Goal: Task Accomplishment & Management: Use online tool/utility

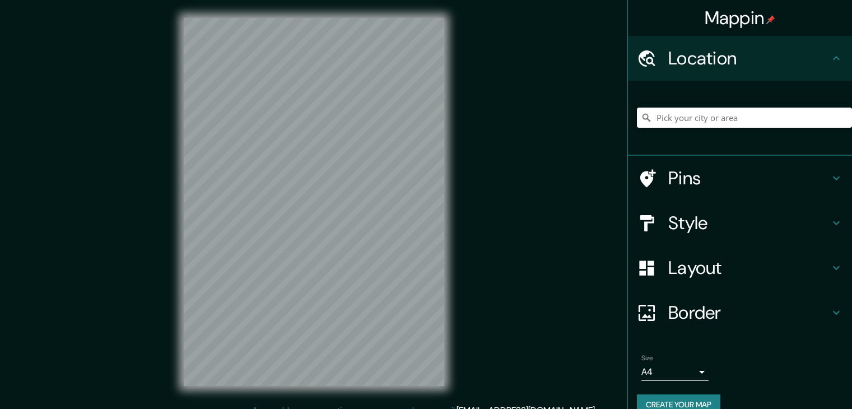
click at [699, 110] on input "Pick your city or area" at bounding box center [744, 118] width 215 height 20
click at [703, 118] on input "Pick your city or area" at bounding box center [744, 118] width 215 height 20
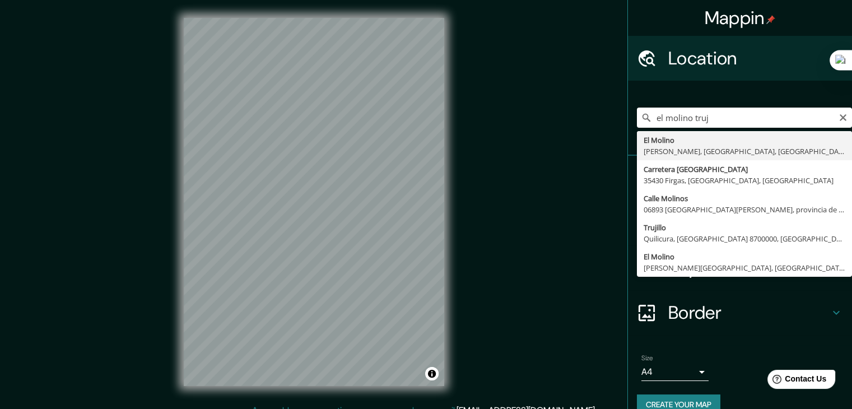
type input "El [PERSON_NAME][GEOGRAPHIC_DATA], [GEOGRAPHIC_DATA], [GEOGRAPHIC_DATA]"
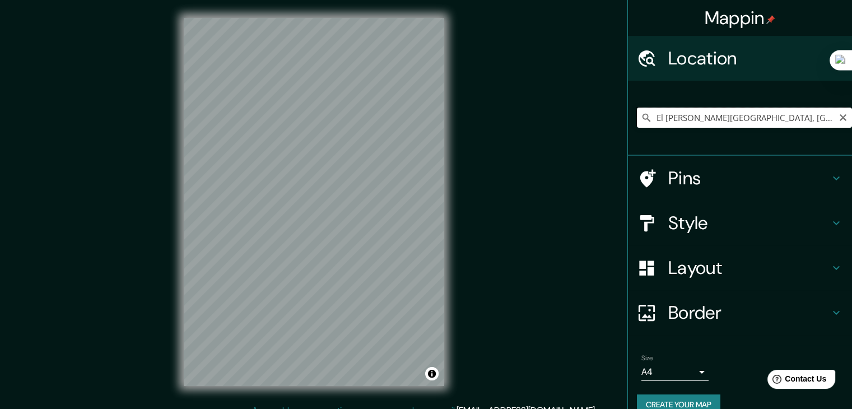
drag, startPoint x: 816, startPoint y: 120, endPoint x: 596, endPoint y: 128, distance: 220.8
click at [596, 128] on div "Mappin Location [GEOGRAPHIC_DATA][PERSON_NAME][GEOGRAPHIC_DATA], [GEOGRAPHIC_DA…" at bounding box center [426, 211] width 852 height 422
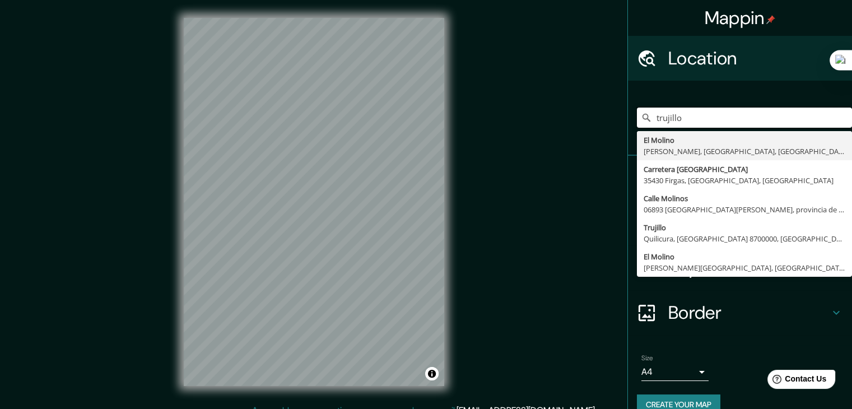
type input "El [PERSON_NAME][GEOGRAPHIC_DATA], [GEOGRAPHIC_DATA], [GEOGRAPHIC_DATA]"
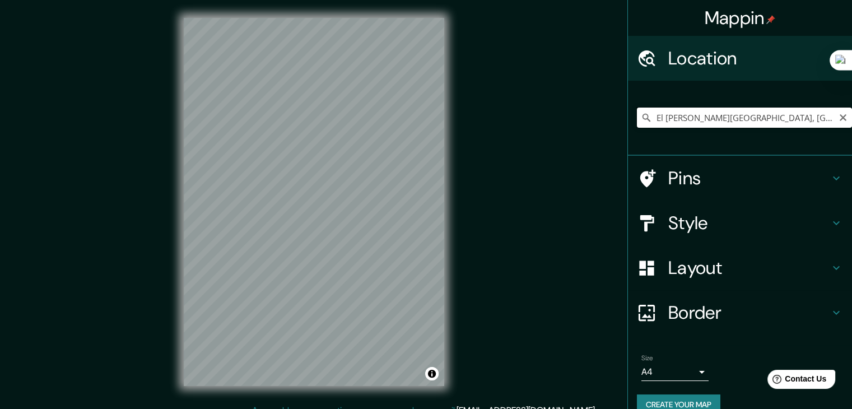
click at [829, 119] on input "El [PERSON_NAME][GEOGRAPHIC_DATA], [GEOGRAPHIC_DATA], [GEOGRAPHIC_DATA]" at bounding box center [744, 118] width 215 height 20
click at [838, 117] on icon "Clear" at bounding box center [842, 117] width 9 height 9
click at [690, 120] on input "Pick your city or area" at bounding box center [744, 118] width 215 height 20
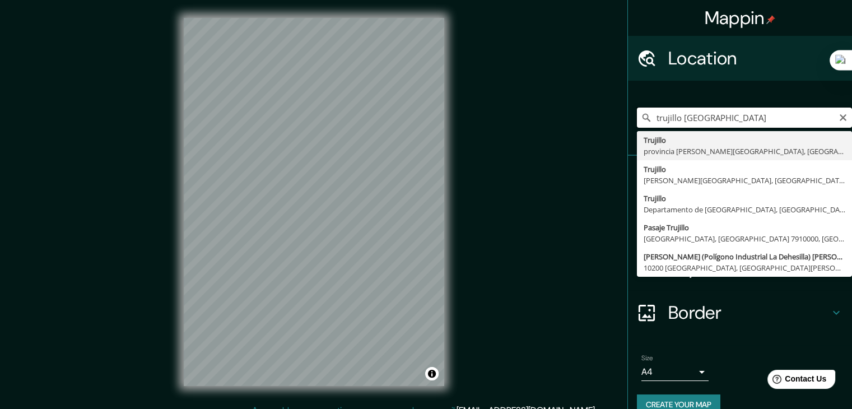
type input "[GEOGRAPHIC_DATA], provincia [PERSON_NAME][GEOGRAPHIC_DATA], [GEOGRAPHIC_DATA]"
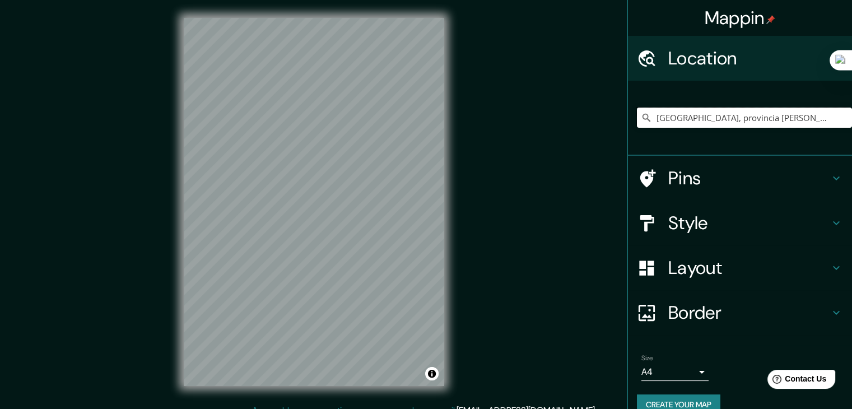
drag, startPoint x: 802, startPoint y: 116, endPoint x: 582, endPoint y: 133, distance: 220.8
click at [582, 134] on div "Mappin Location [GEOGRAPHIC_DATA], [GEOGRAPHIC_DATA][PERSON_NAME], [GEOGRAPHIC_…" at bounding box center [426, 211] width 852 height 422
click at [675, 117] on input "[GEOGRAPHIC_DATA]" at bounding box center [744, 118] width 215 height 20
drag, startPoint x: 663, startPoint y: 118, endPoint x: 683, endPoint y: 123, distance: 20.8
click at [669, 118] on input "[GEOGRAPHIC_DATA]" at bounding box center [744, 118] width 215 height 20
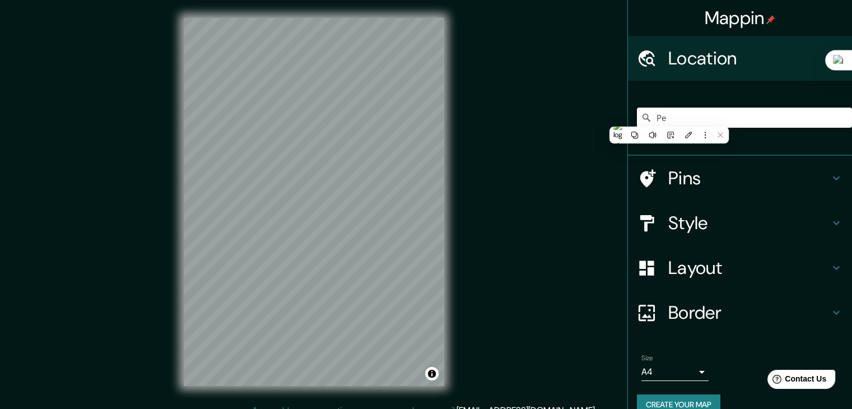
type input "P"
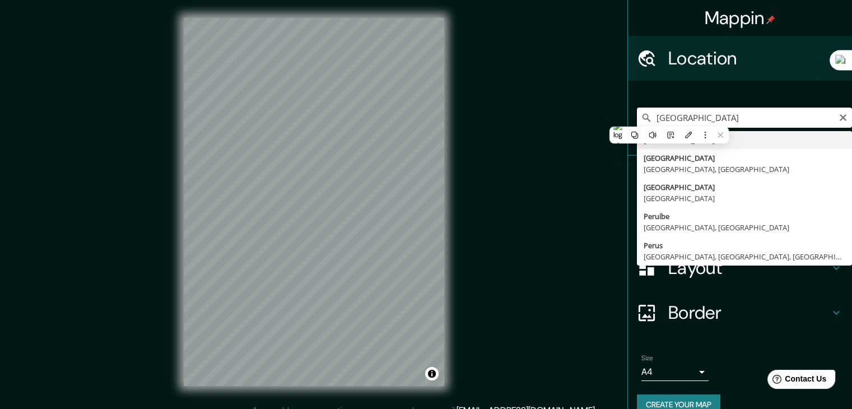
click at [732, 127] on input "[GEOGRAPHIC_DATA]" at bounding box center [744, 118] width 215 height 20
click at [733, 122] on input "[GEOGRAPHIC_DATA]" at bounding box center [744, 118] width 215 height 20
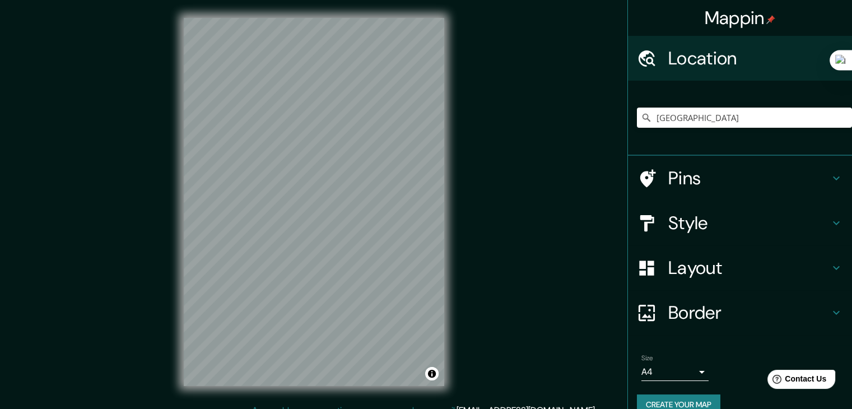
click at [482, 228] on div "Mappin Location [GEOGRAPHIC_DATA] Pins Style Layout Border Choose a border. Hin…" at bounding box center [426, 211] width 852 height 422
click at [685, 126] on input "[GEOGRAPHIC_DATA]" at bounding box center [744, 118] width 215 height 20
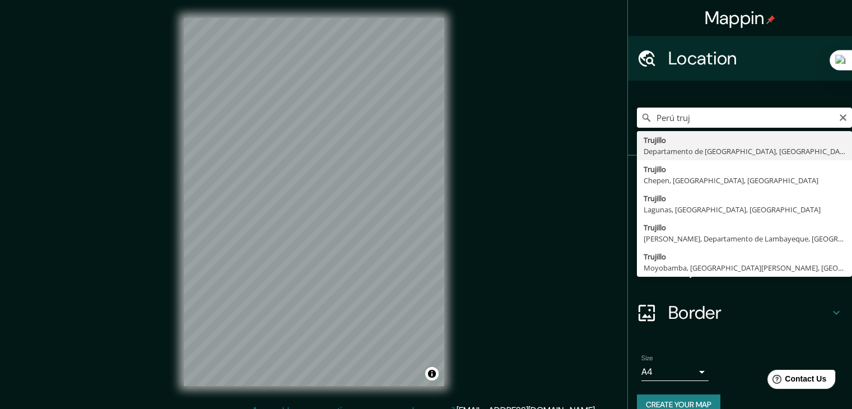
type input "[GEOGRAPHIC_DATA], [GEOGRAPHIC_DATA], [GEOGRAPHIC_DATA]"
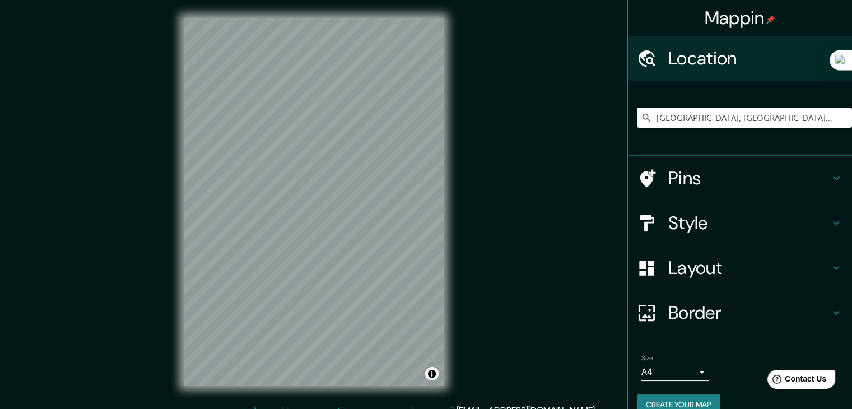
click at [702, 181] on h4 "Pins" at bounding box center [748, 178] width 161 height 22
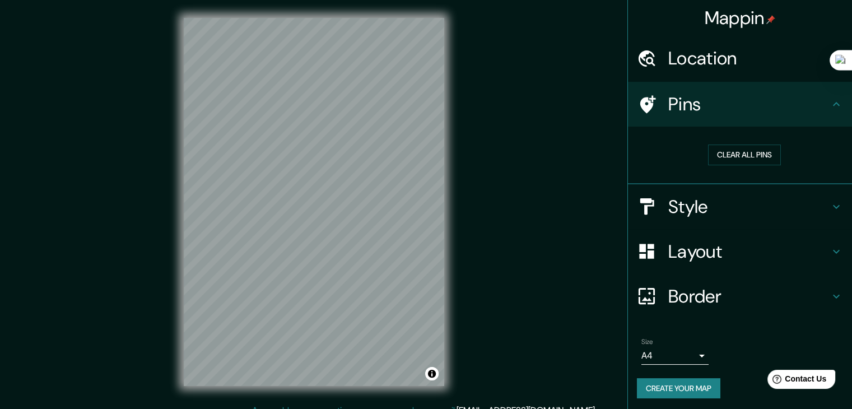
click at [722, 193] on div "Style" at bounding box center [740, 206] width 224 height 45
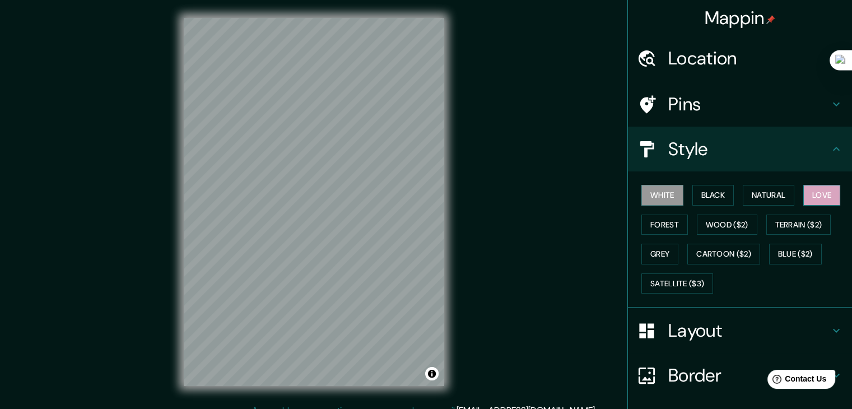
click at [811, 189] on button "Love" at bounding box center [821, 195] width 37 height 21
